Goal: Information Seeking & Learning: Learn about a topic

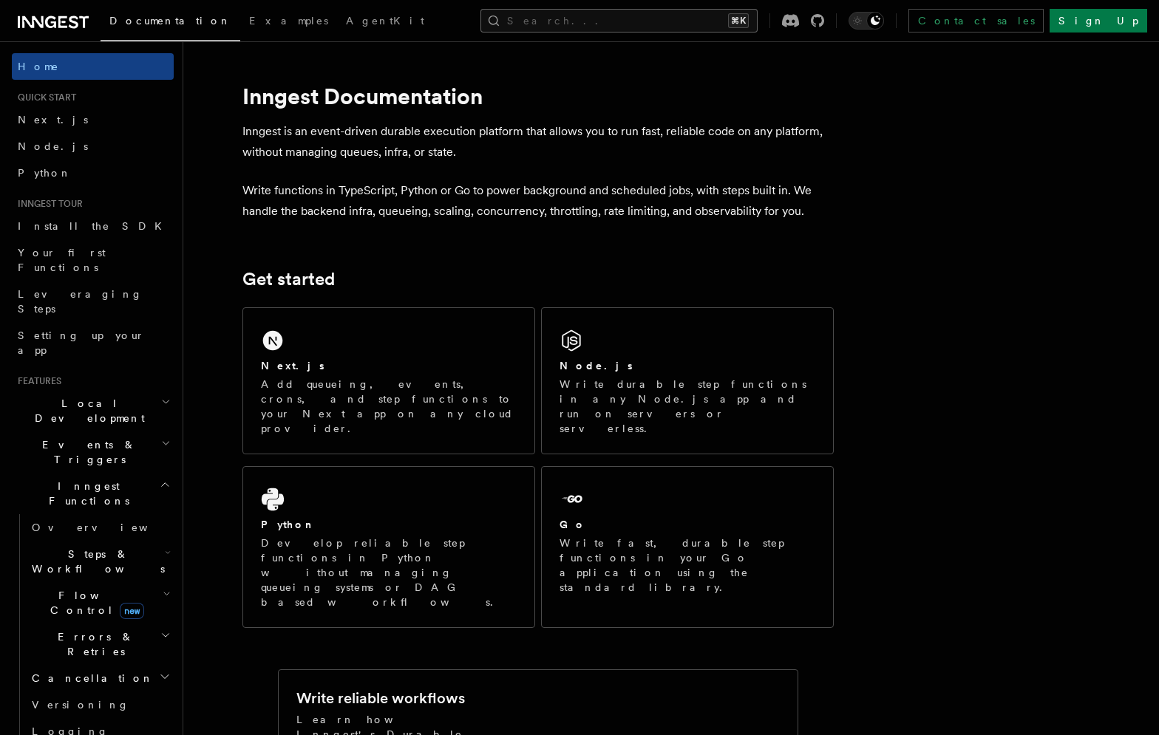
click at [659, 17] on button "Search... ⌘K" at bounding box center [618, 21] width 277 height 24
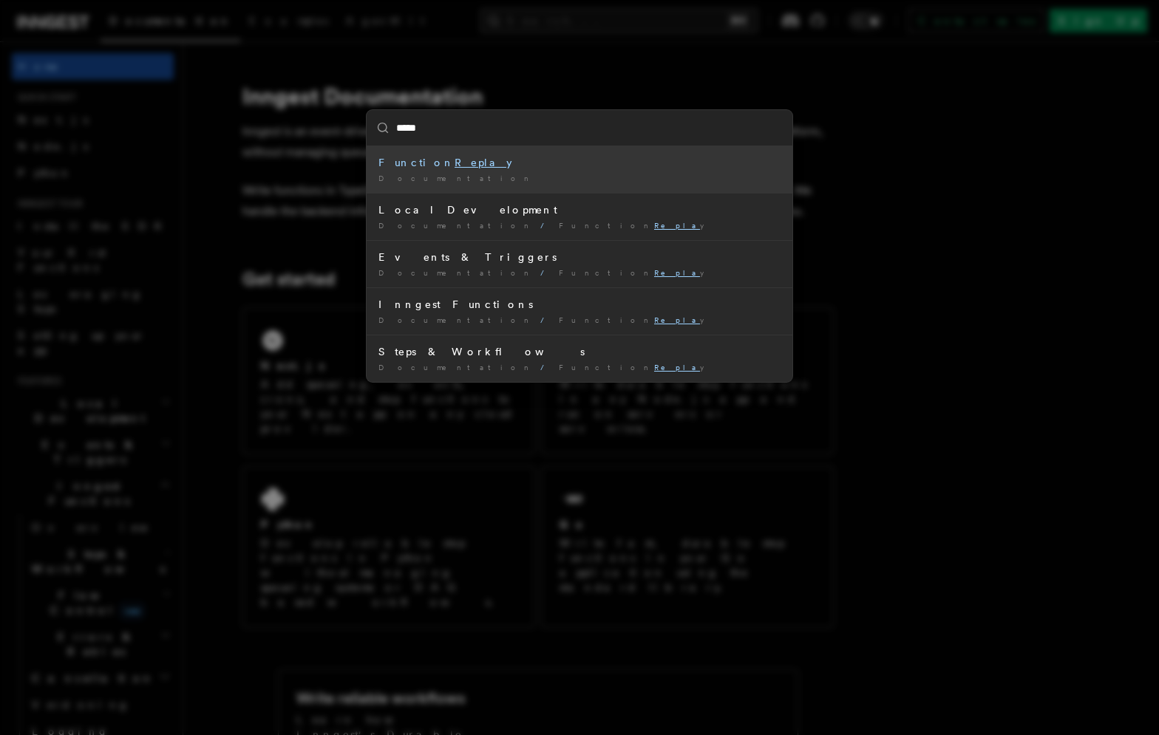
type input "******"
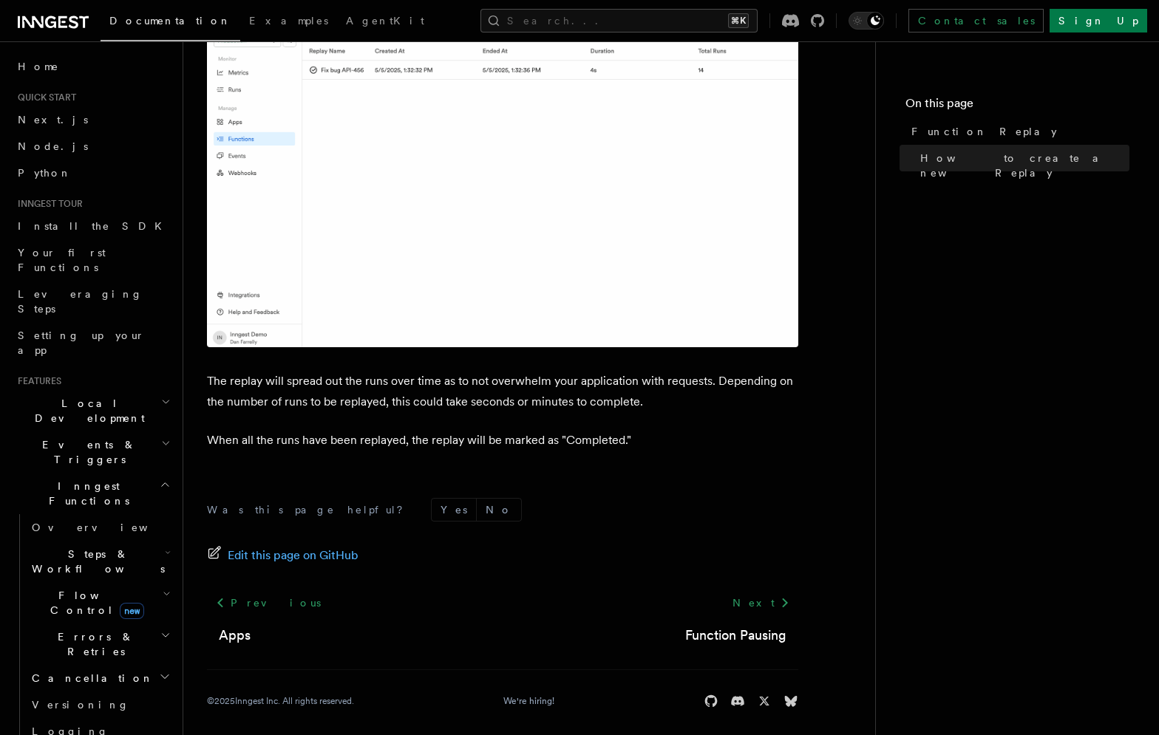
scroll to position [2395, 0]
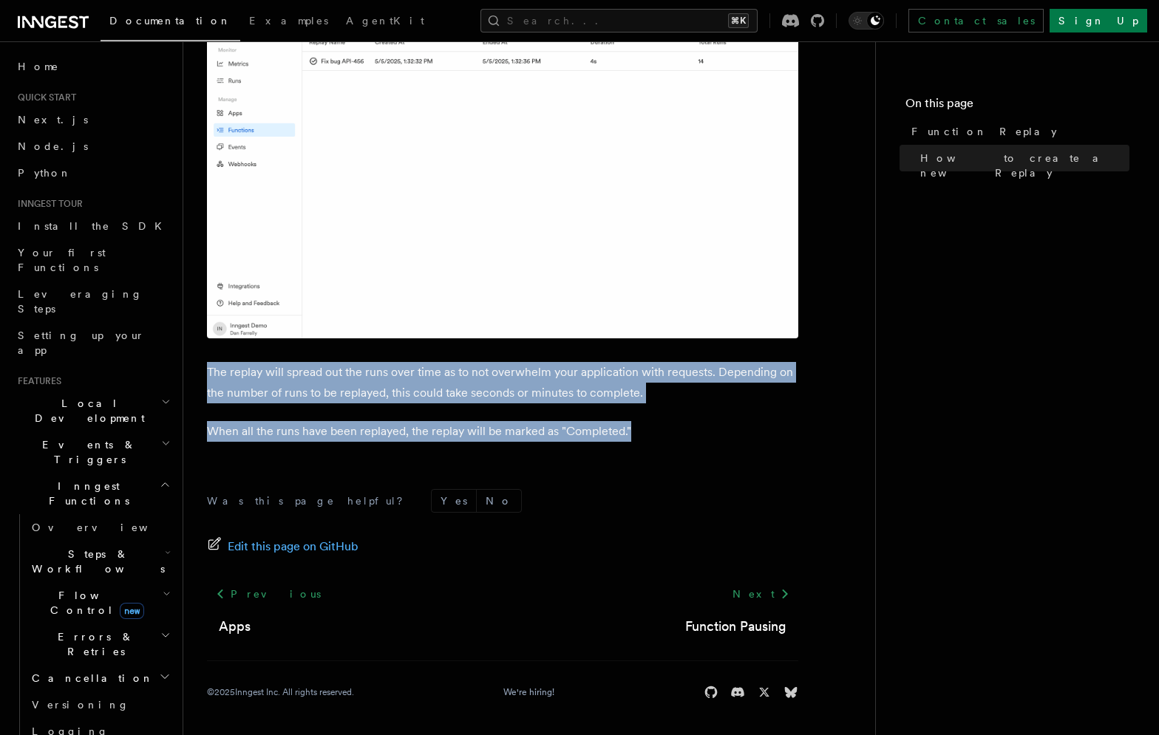
drag, startPoint x: 665, startPoint y: 349, endPoint x: 692, endPoint y: 455, distance: 109.0
drag, startPoint x: 649, startPoint y: 352, endPoint x: 692, endPoint y: 445, distance: 102.8
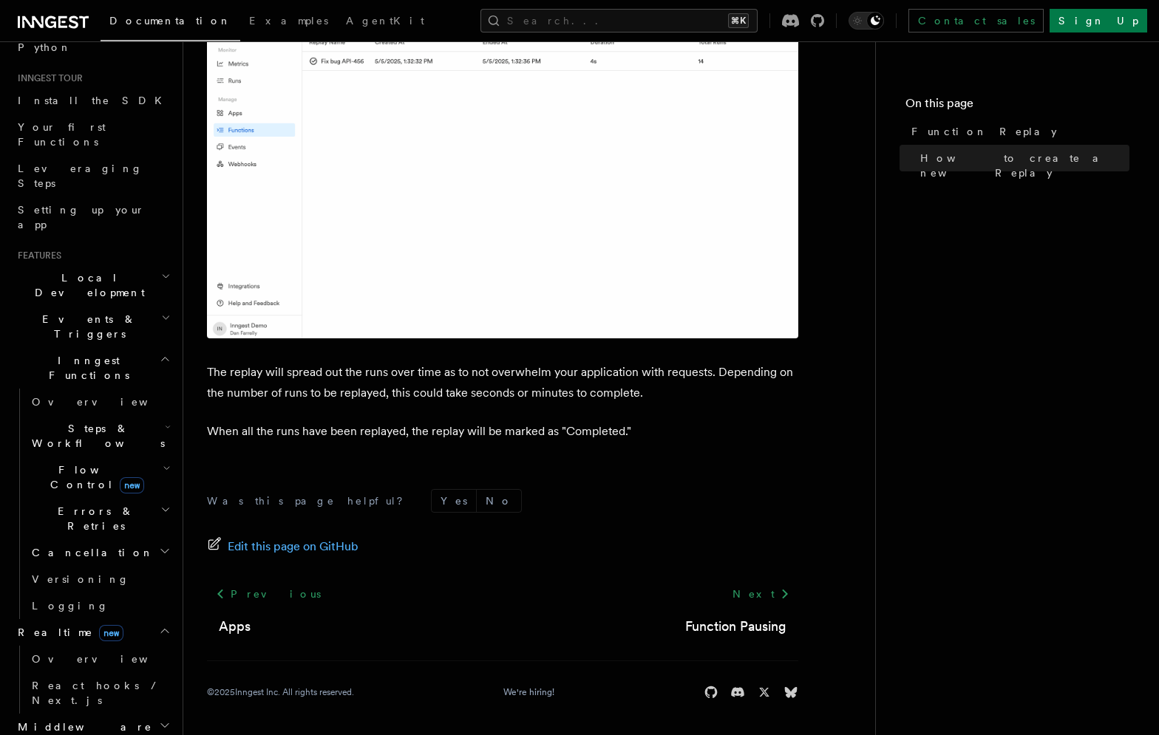
scroll to position [128, 0]
click at [90, 678] on span "React hooks / Next.js" at bounding box center [97, 691] width 131 height 27
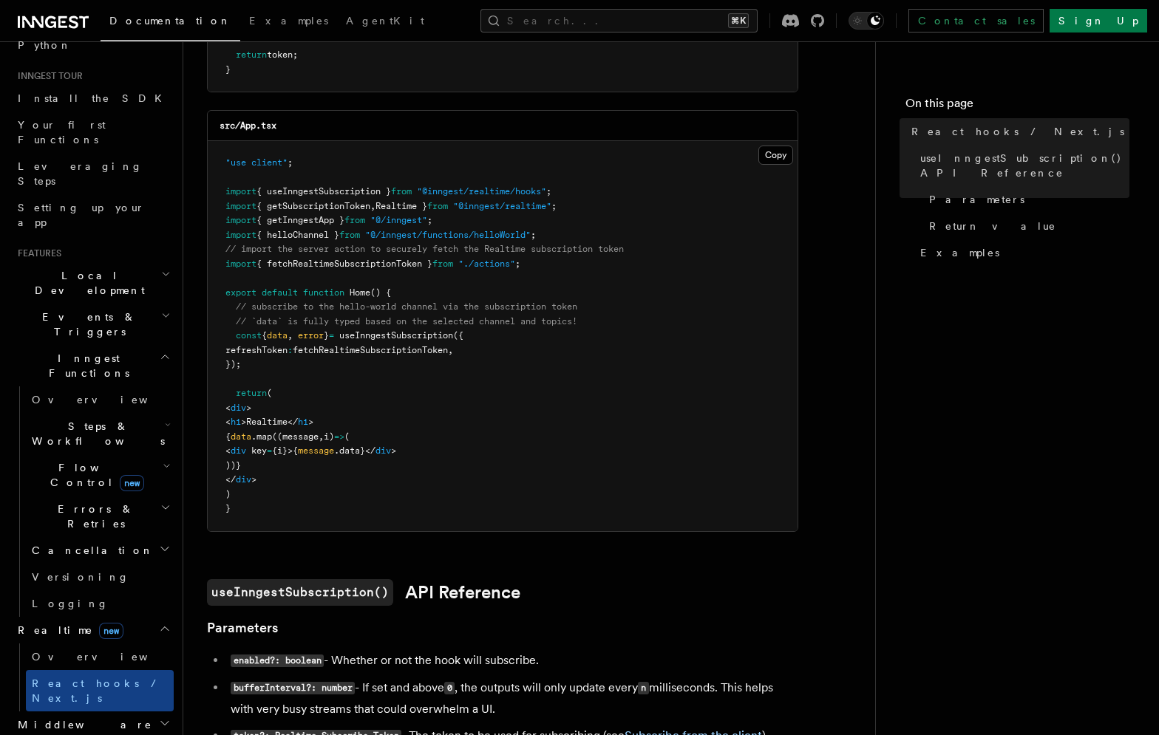
scroll to position [381, 0]
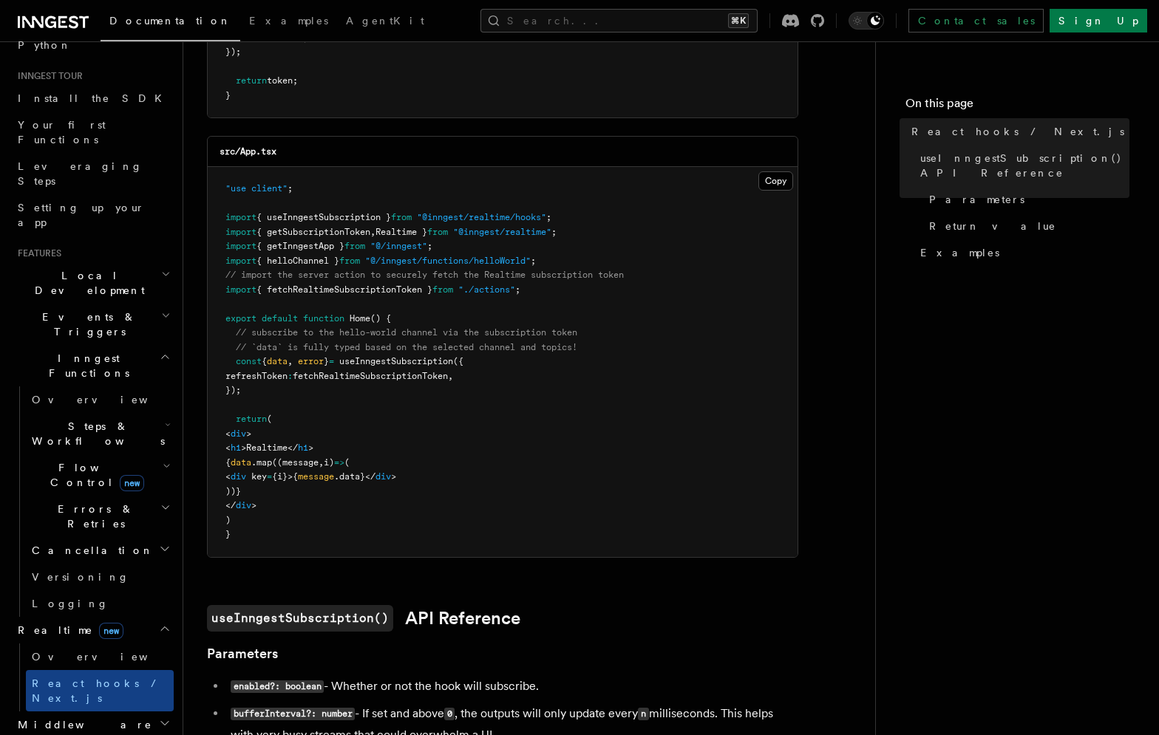
drag, startPoint x: 446, startPoint y: 308, endPoint x: 431, endPoint y: 514, distance: 206.7
click at [431, 514] on pre ""use client" ; import { useInngestSubscription } from "@inngest/realtime/hooks"…" at bounding box center [503, 362] width 590 height 390
click at [613, 604] on article "Features Realtime React hooks / Next.js TypeScript SDK v3.32.0+ Realtime provid…" at bounding box center [529, 714] width 644 height 2061
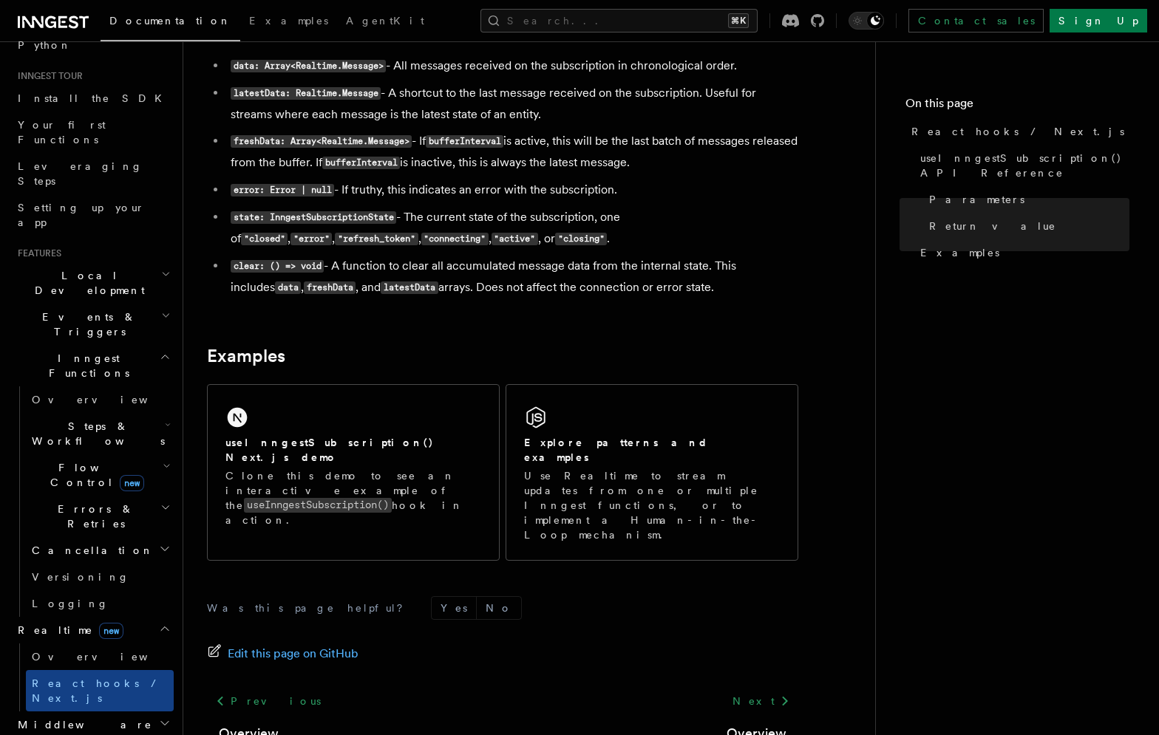
scroll to position [1285, 0]
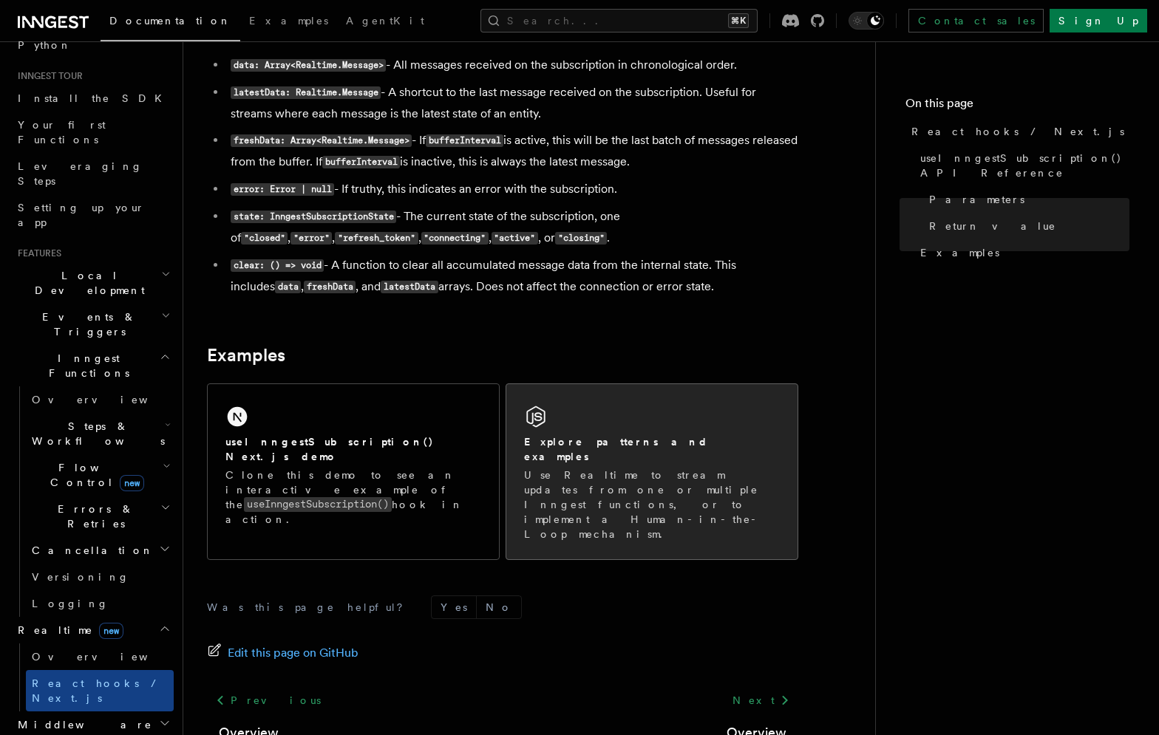
click at [610, 417] on div "Explore patterns and examples Use Realtime to stream updates from one or multip…" at bounding box center [651, 471] width 291 height 175
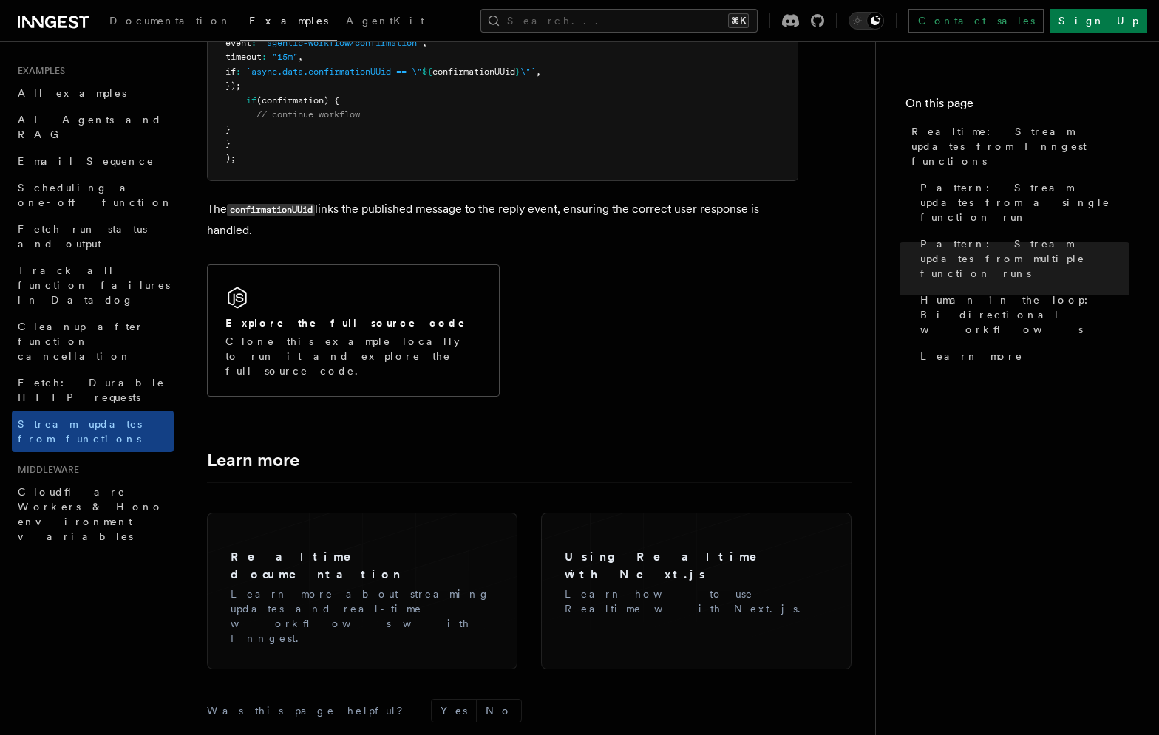
scroll to position [3433, 0]
